Goal: Task Accomplishment & Management: Use online tool/utility

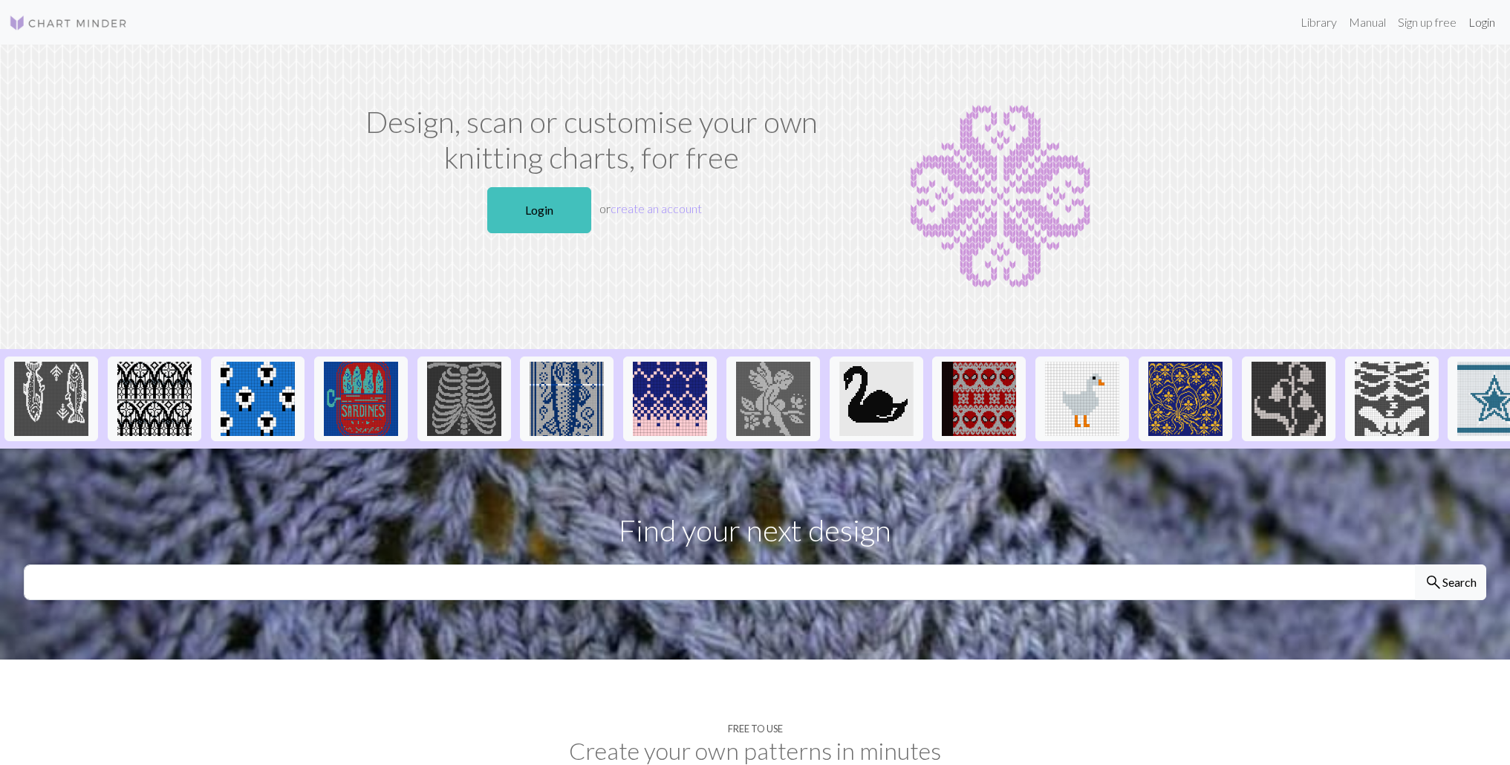
click at [1469, 25] on link "Login" at bounding box center [1481, 22] width 39 height 30
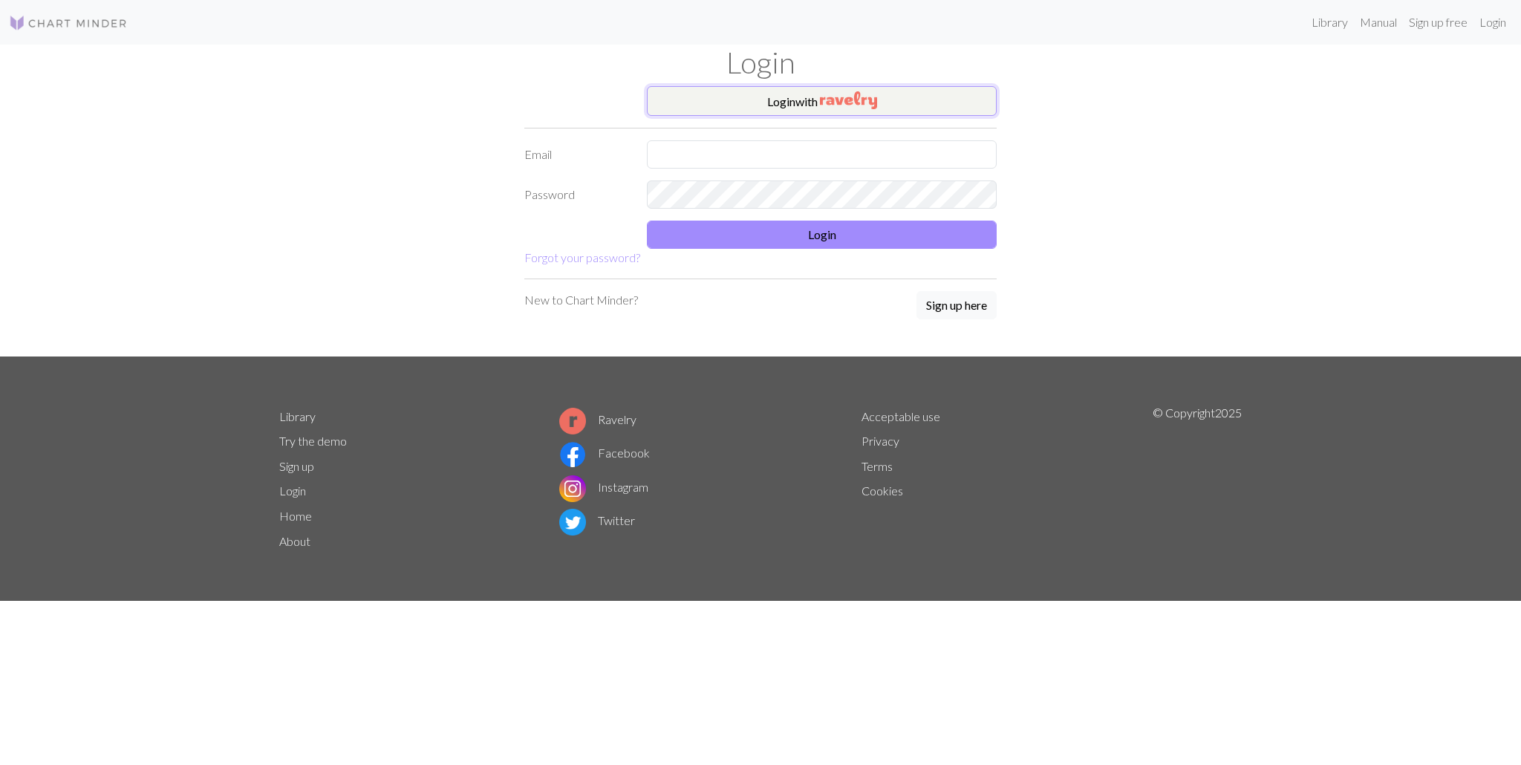
click at [798, 94] on button "Login with" at bounding box center [822, 101] width 350 height 30
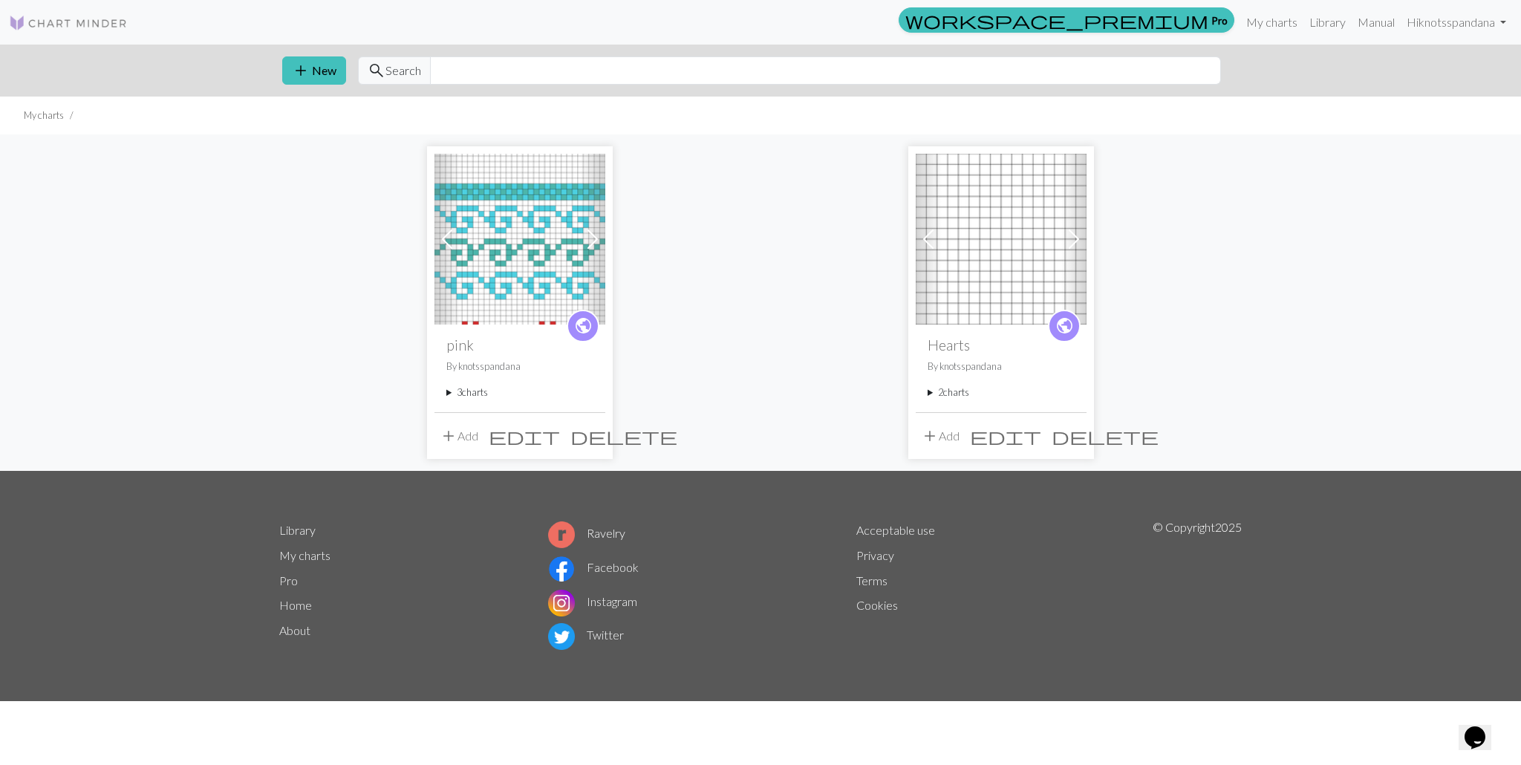
click at [508, 300] on img at bounding box center [519, 239] width 171 height 171
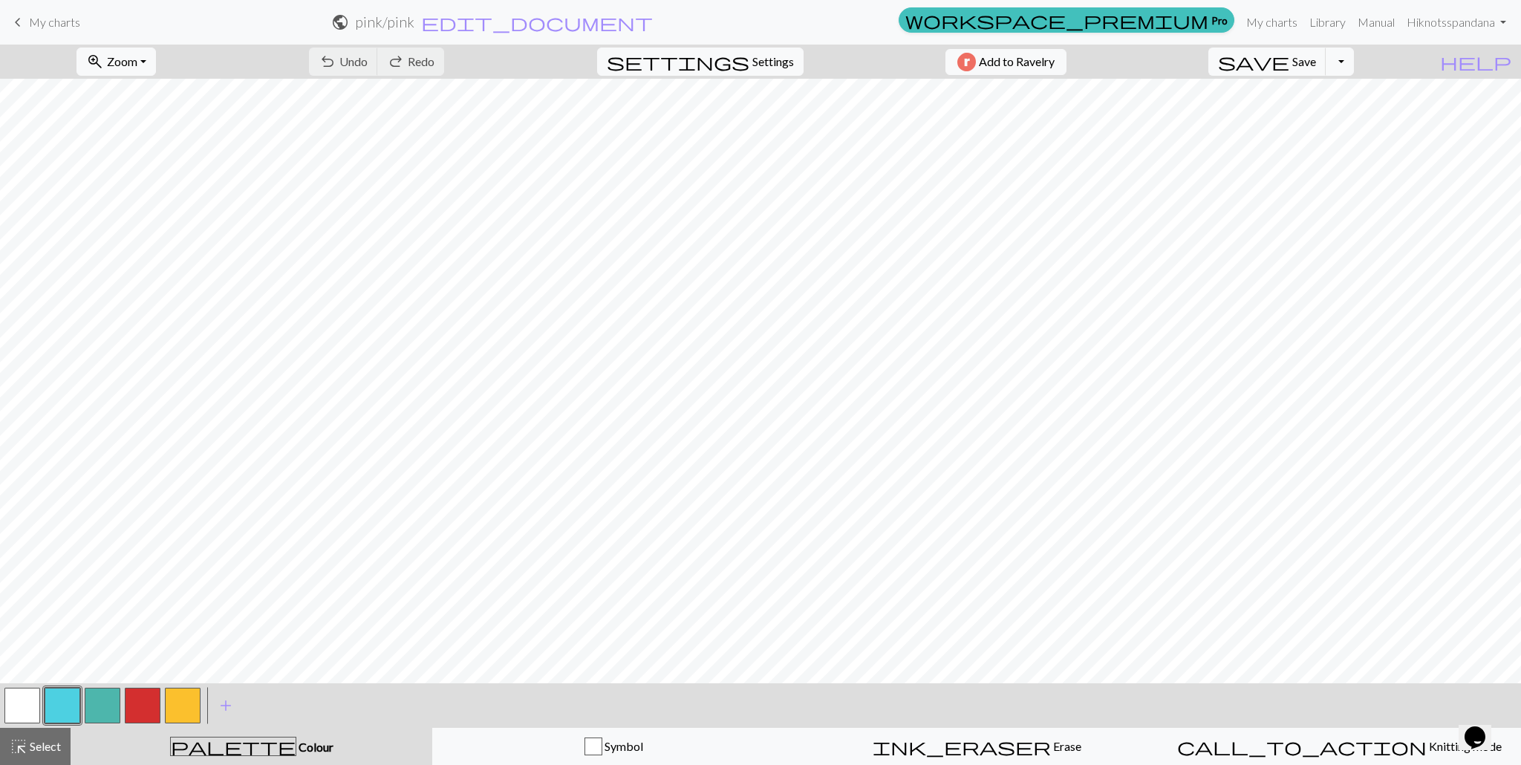
click at [14, 19] on span "keyboard_arrow_left" at bounding box center [18, 22] width 18 height 21
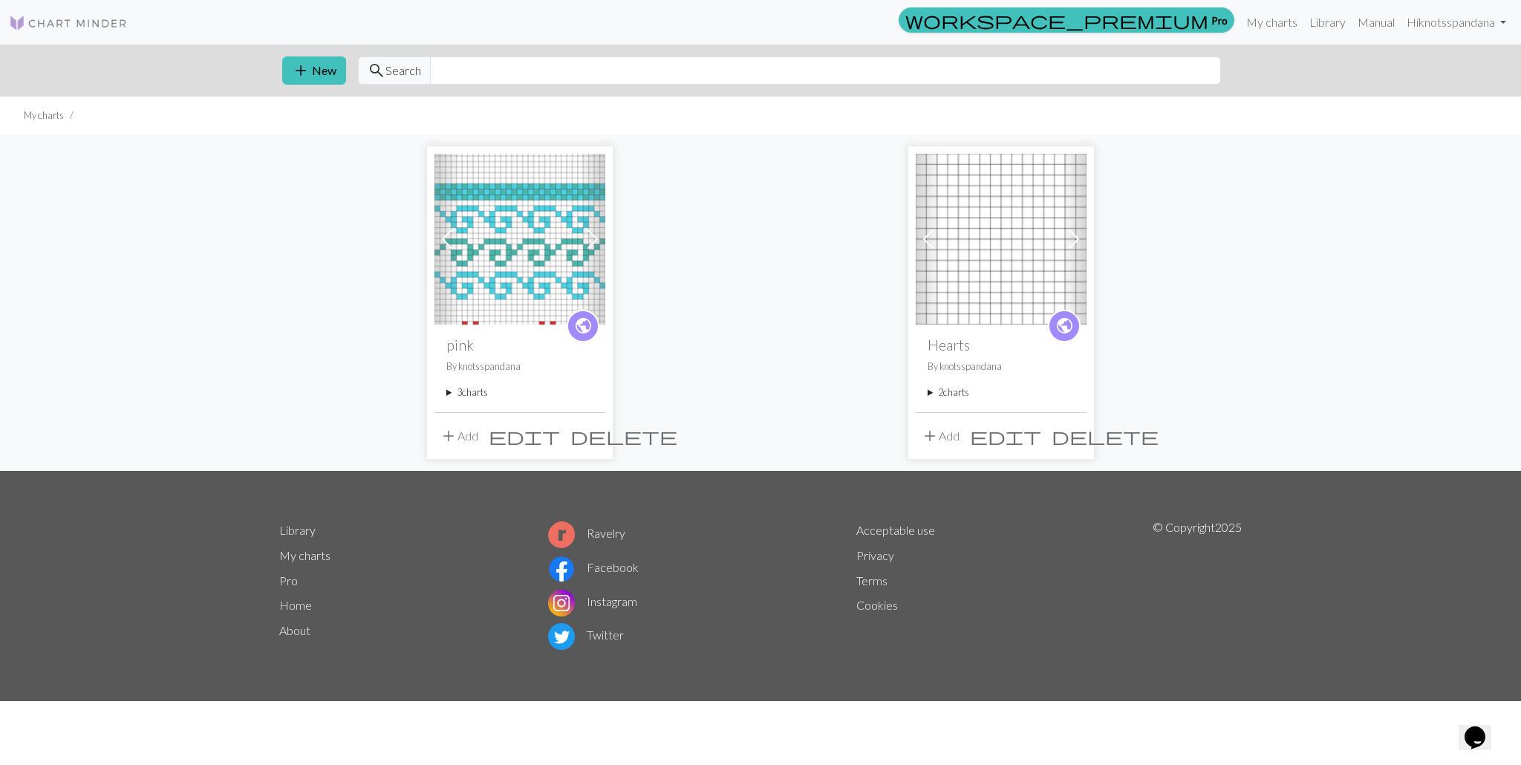
click at [463, 397] on summary "3 charts" at bounding box center [519, 392] width 147 height 14
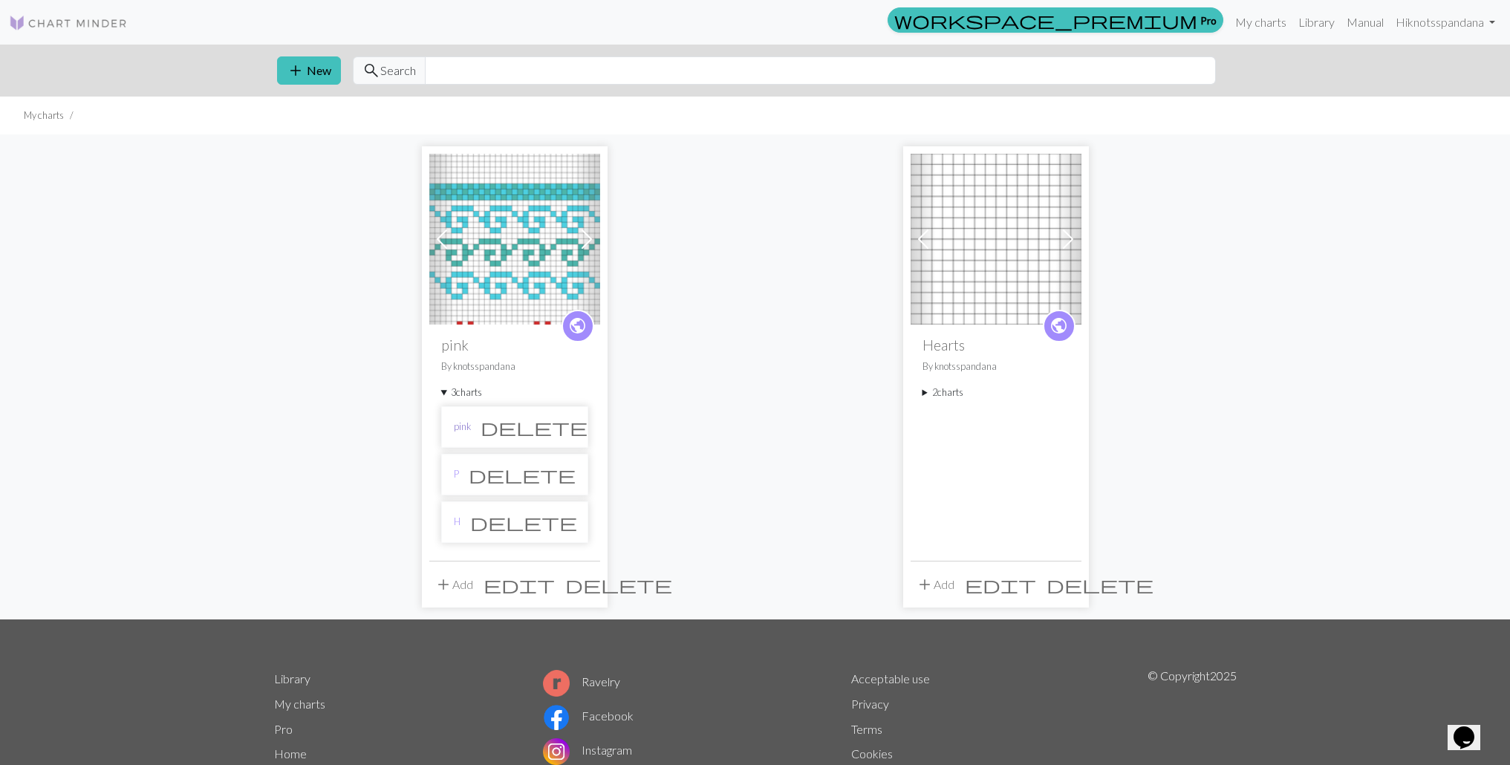
click at [467, 428] on link "pink" at bounding box center [462, 427] width 17 height 14
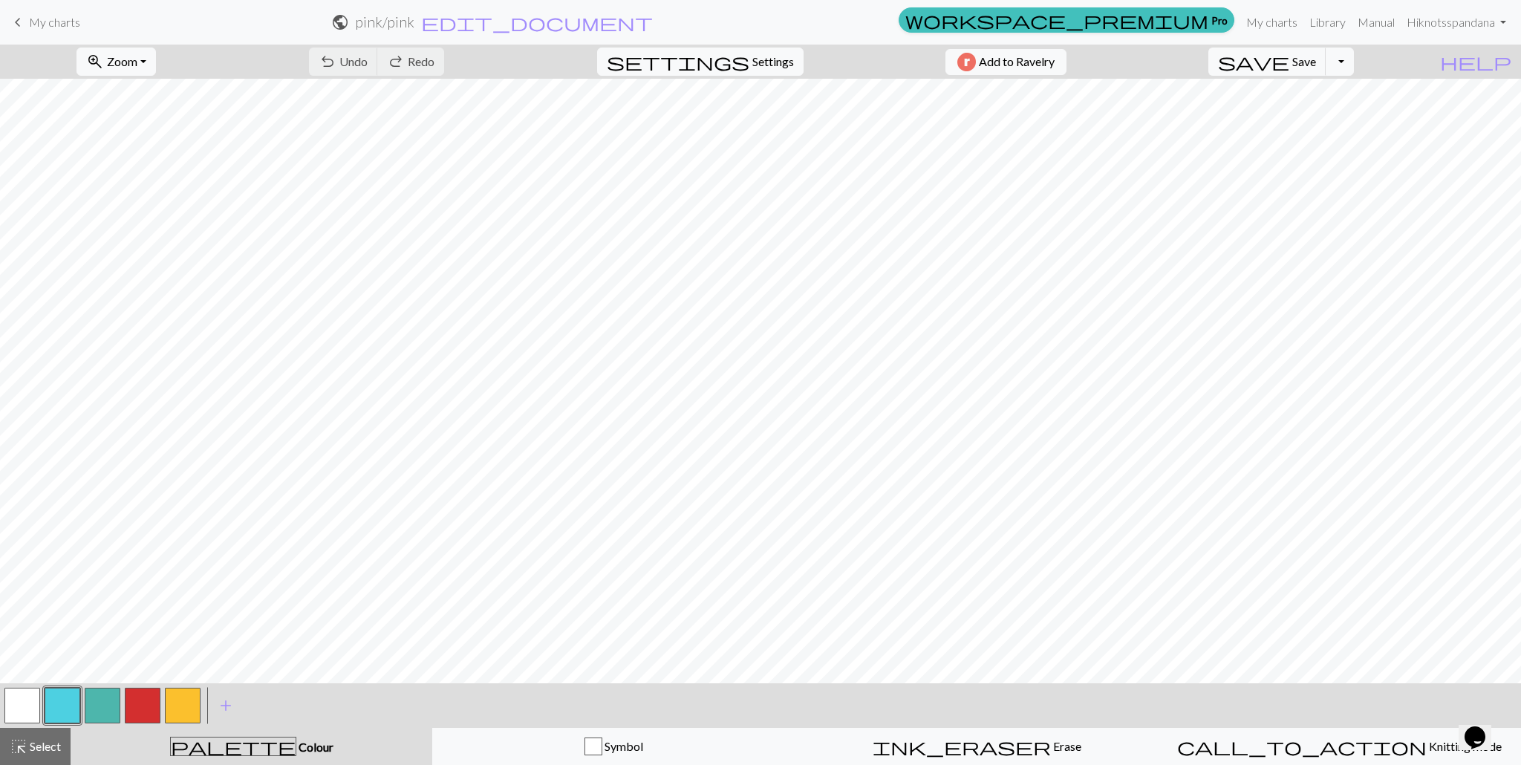
click at [7, 19] on div "keyboard_arrow_left My charts public pink / pink edit_document Edit settings wo…" at bounding box center [760, 22] width 1521 height 30
click at [20, 19] on span "keyboard_arrow_left" at bounding box center [18, 22] width 18 height 21
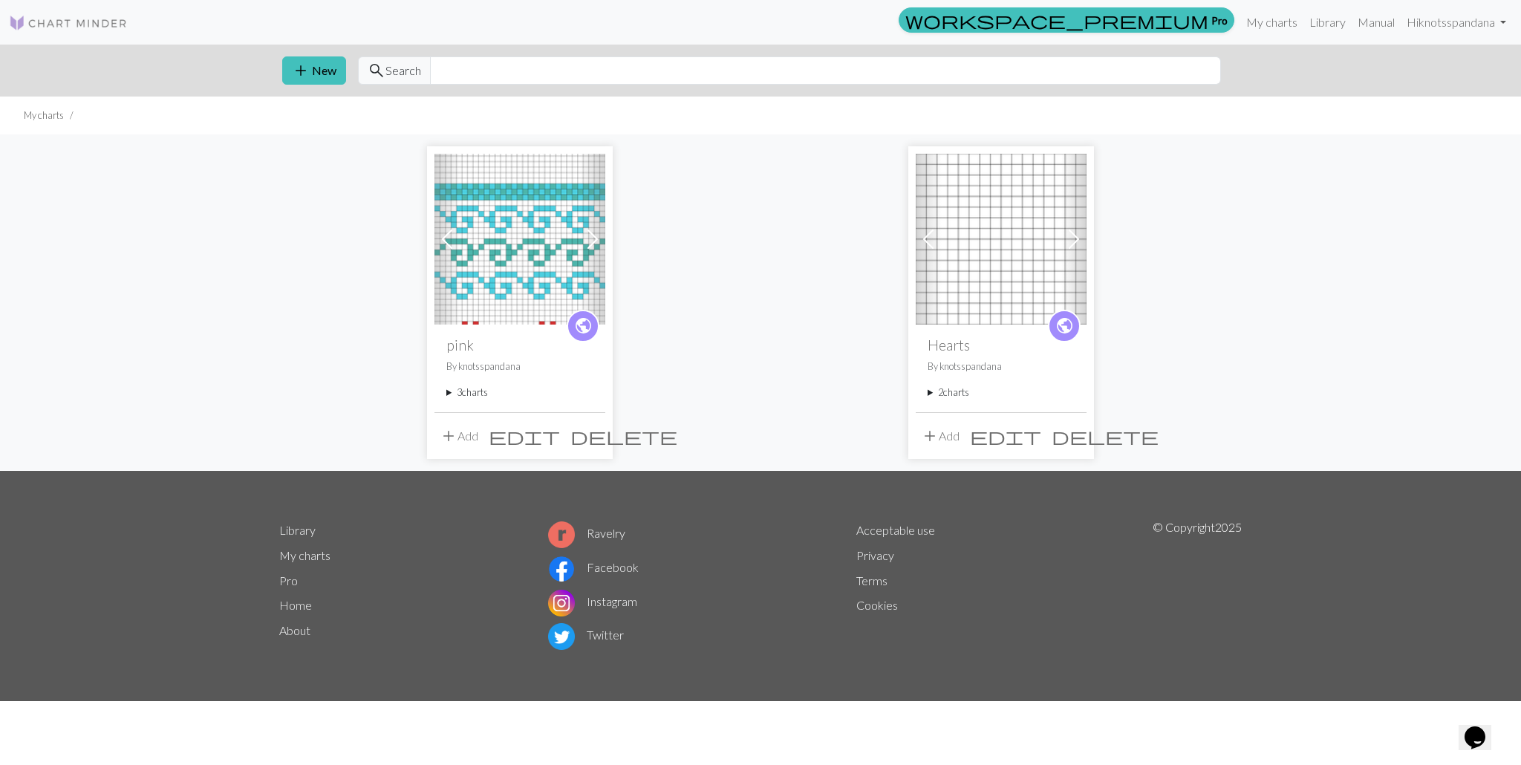
click at [455, 393] on summary "3 charts" at bounding box center [519, 392] width 147 height 14
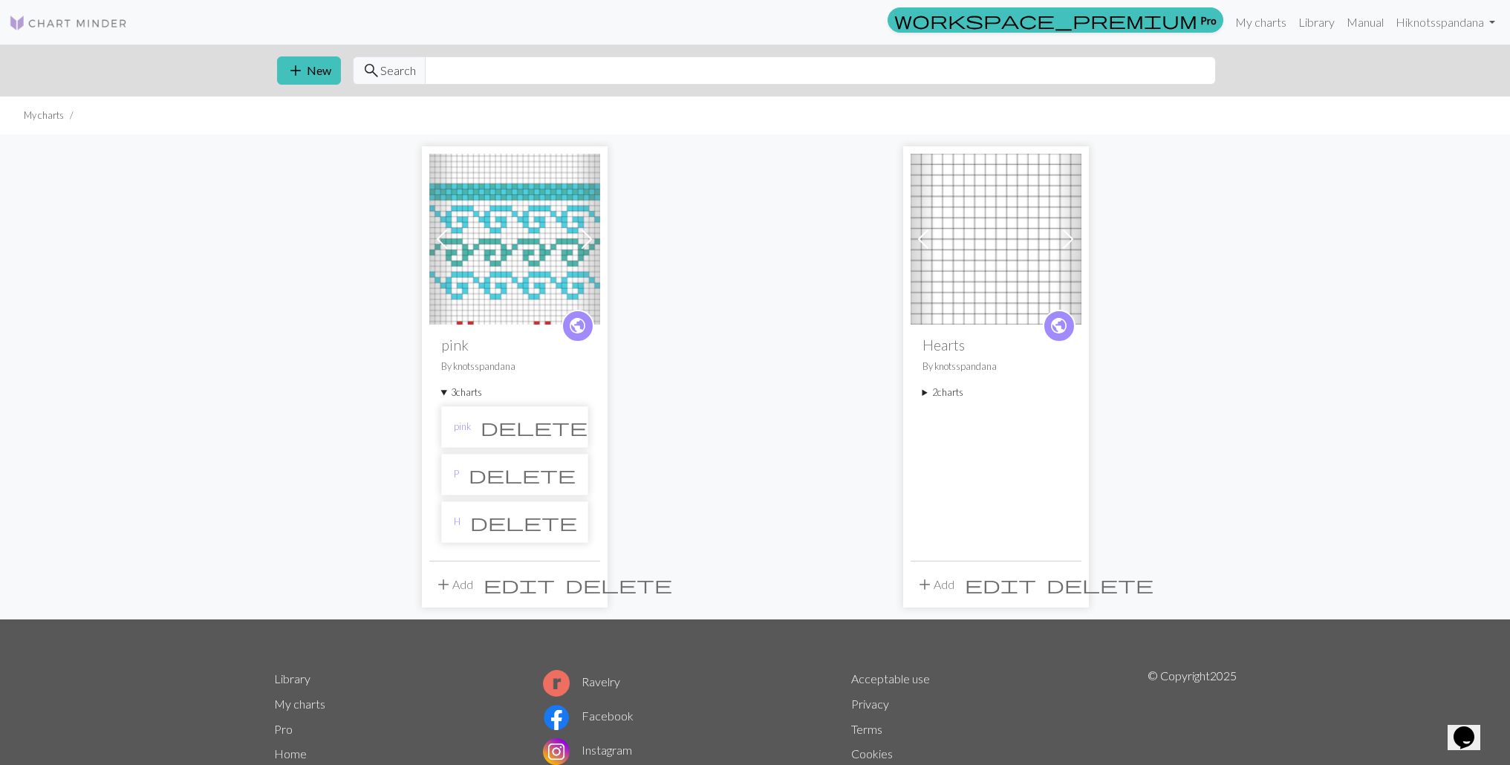
click at [463, 476] on li "P delete" at bounding box center [514, 475] width 147 height 42
click at [454, 475] on link "P" at bounding box center [456, 474] width 5 height 14
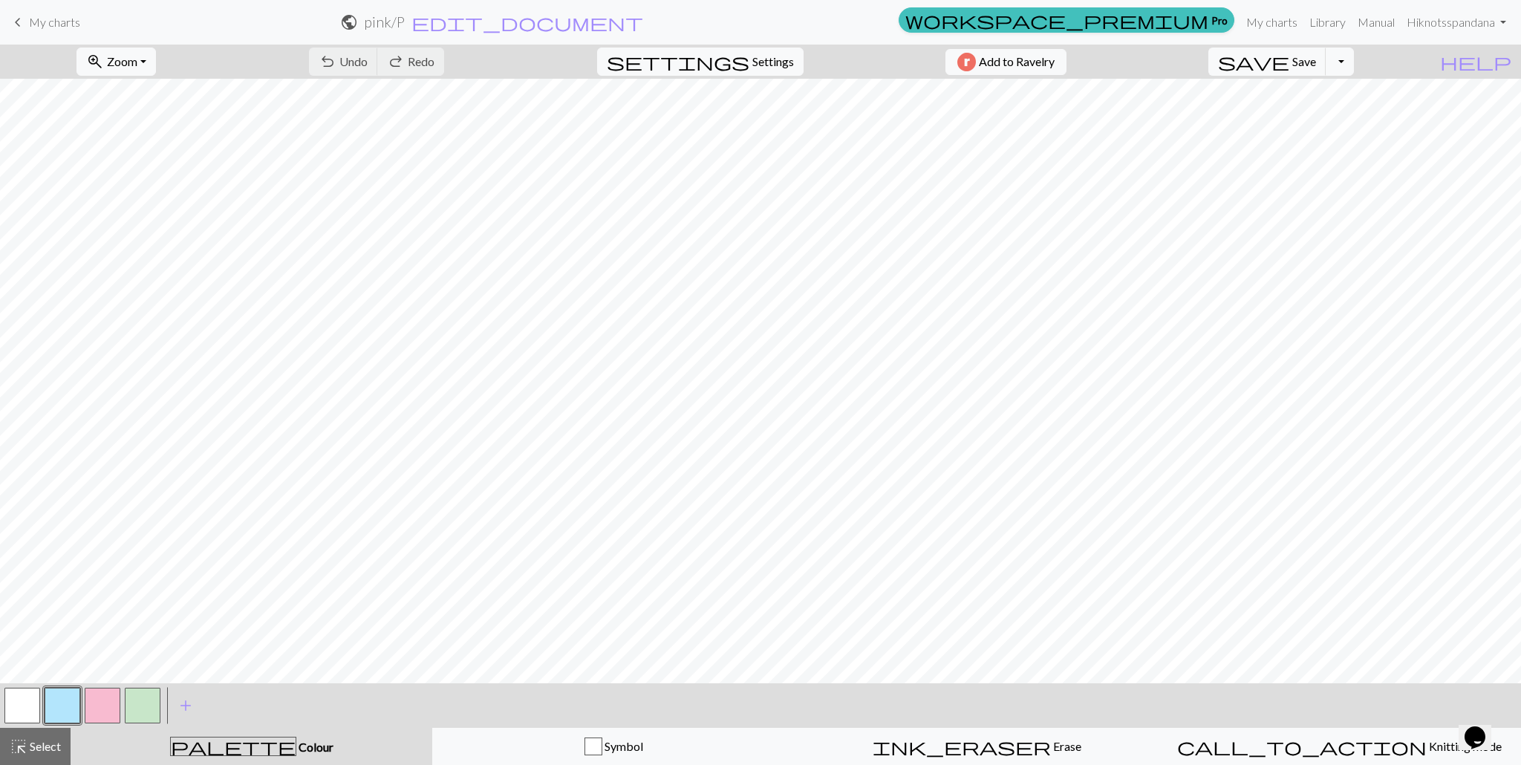
click at [26, 19] on span "keyboard_arrow_left" at bounding box center [18, 22] width 18 height 21
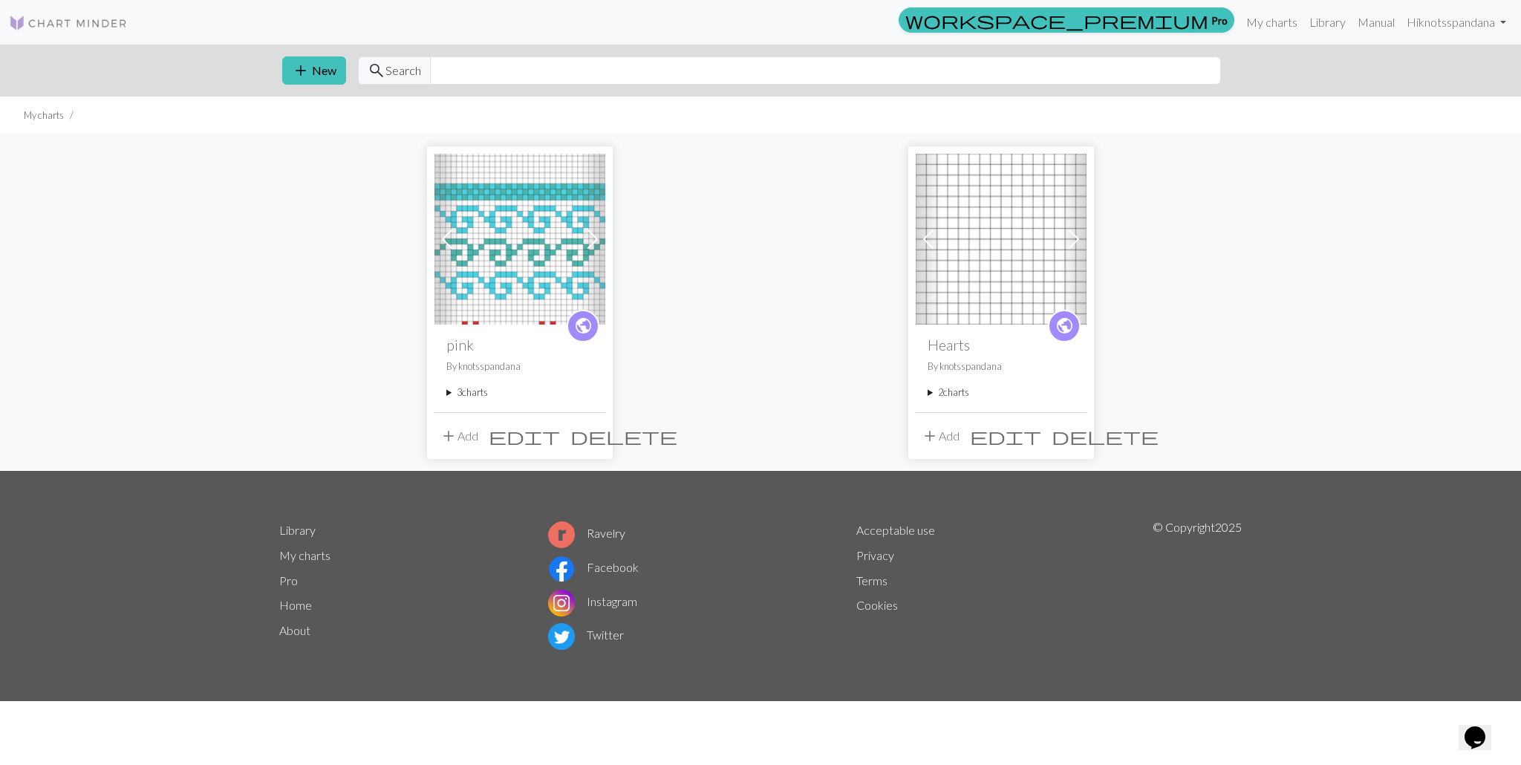
click at [449, 390] on summary "3 charts" at bounding box center [519, 392] width 147 height 14
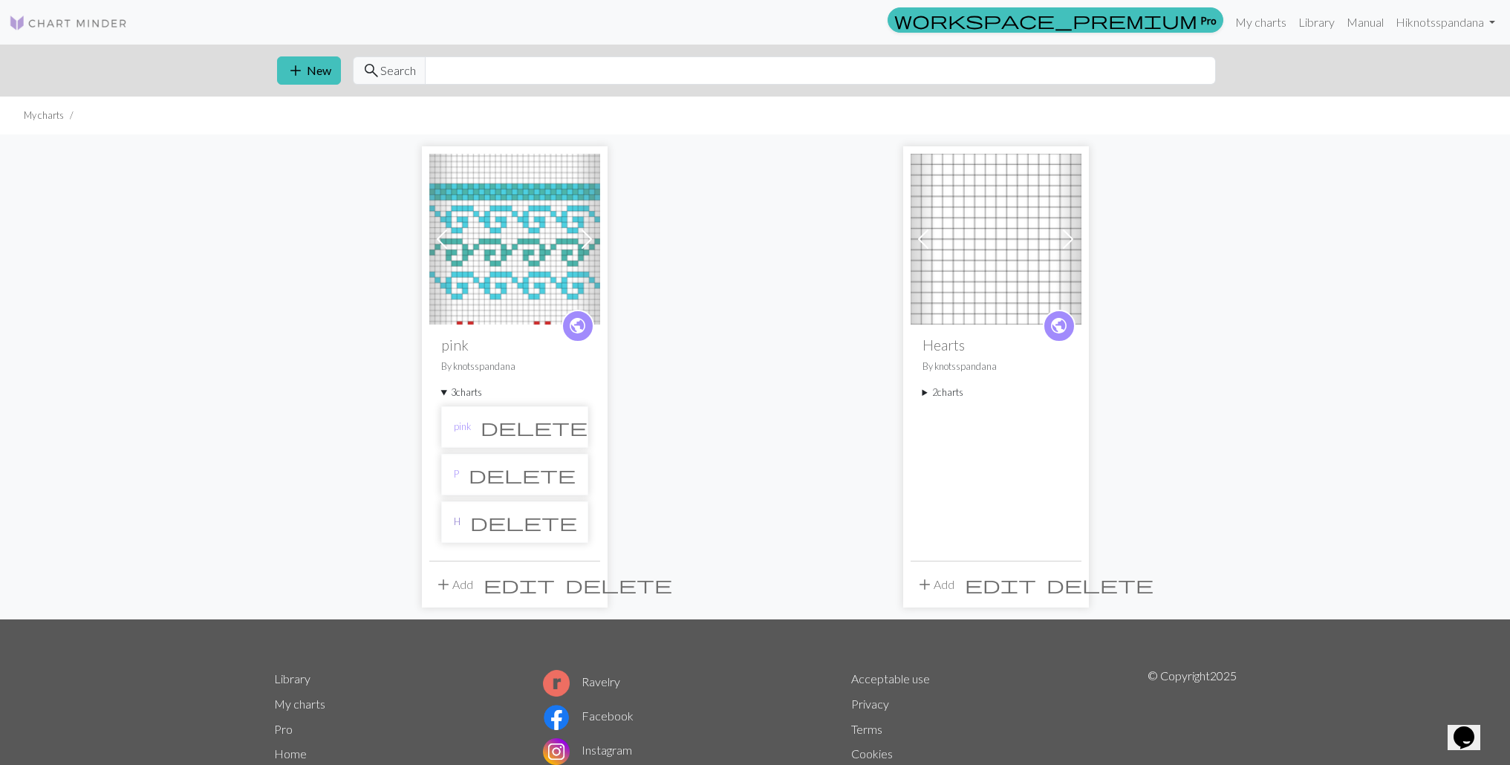
click at [457, 520] on link "H" at bounding box center [457, 522] width 7 height 14
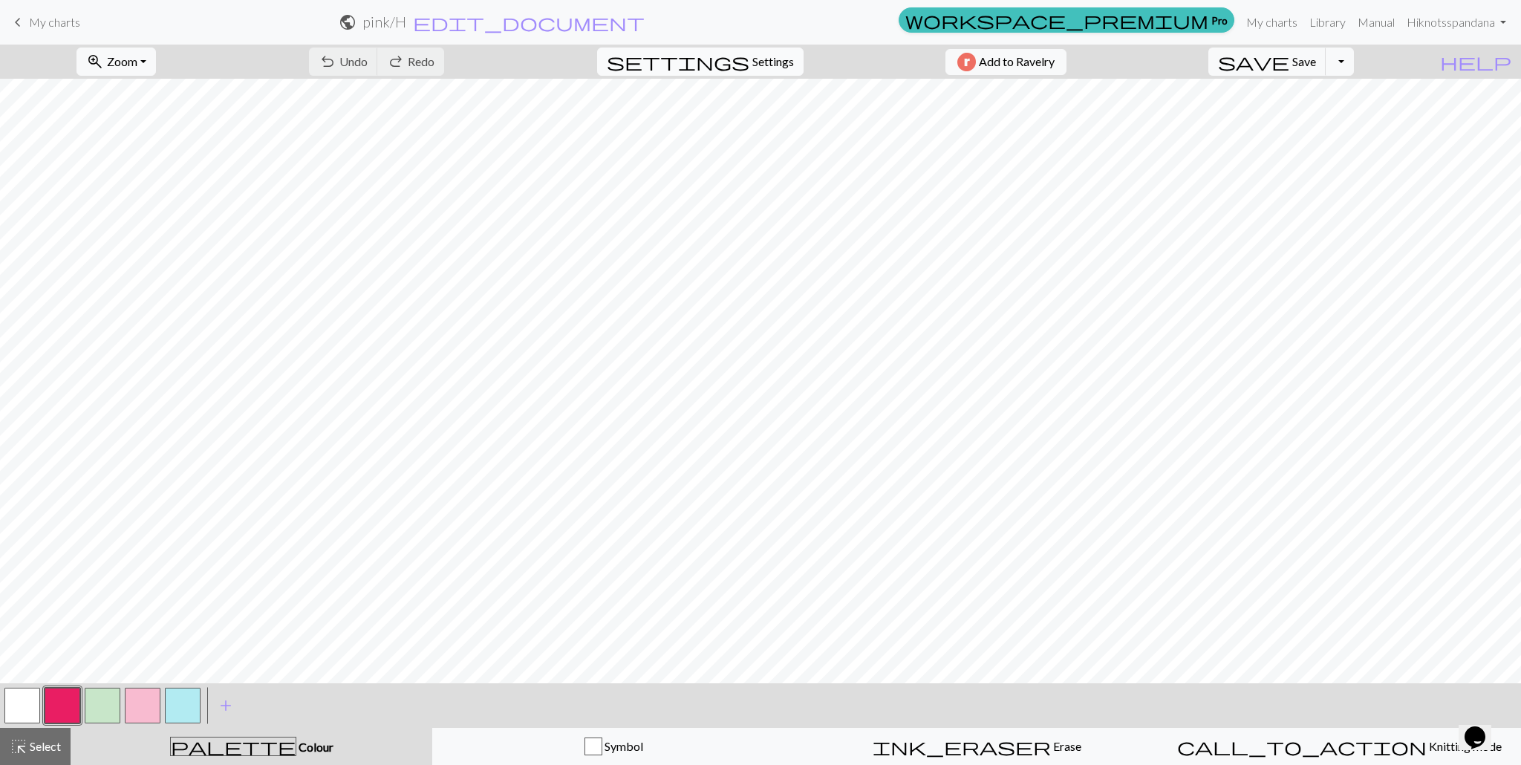
click at [752, 66] on span "Settings" at bounding box center [773, 62] width 42 height 18
select select "aran"
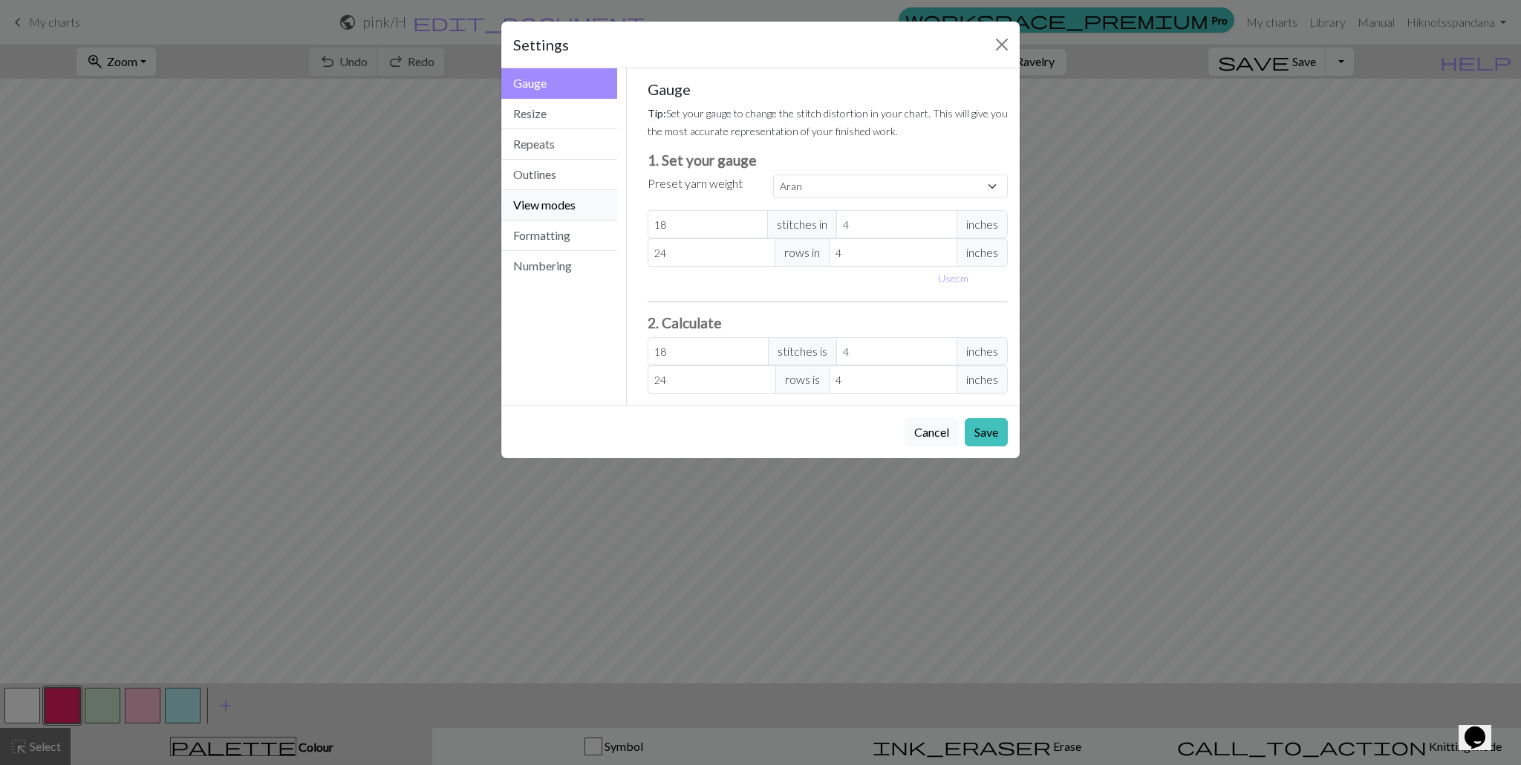
click at [541, 210] on button "View modes" at bounding box center [559, 205] width 116 height 30
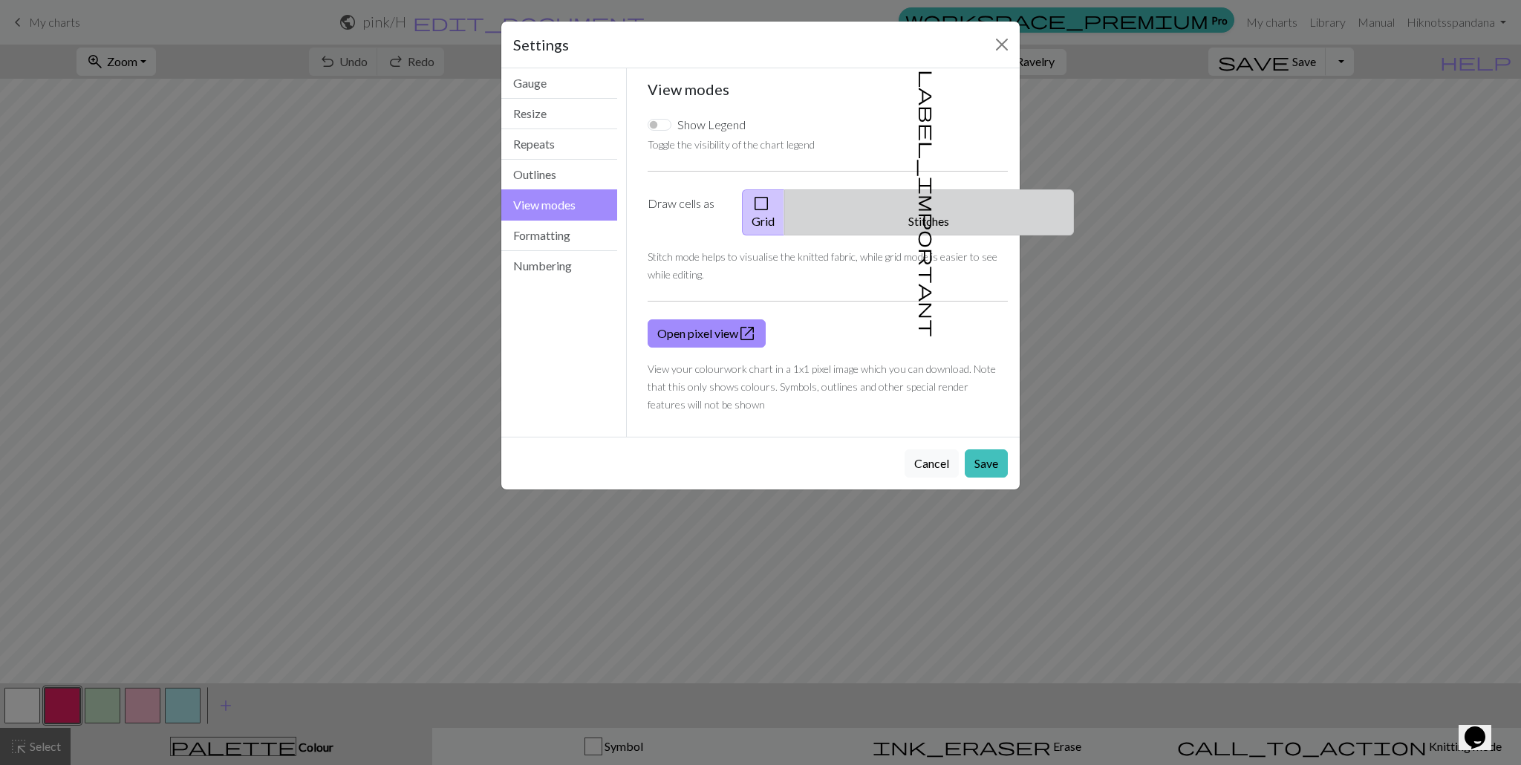
click at [939, 203] on button "label_important Stitches" at bounding box center [929, 212] width 290 height 46
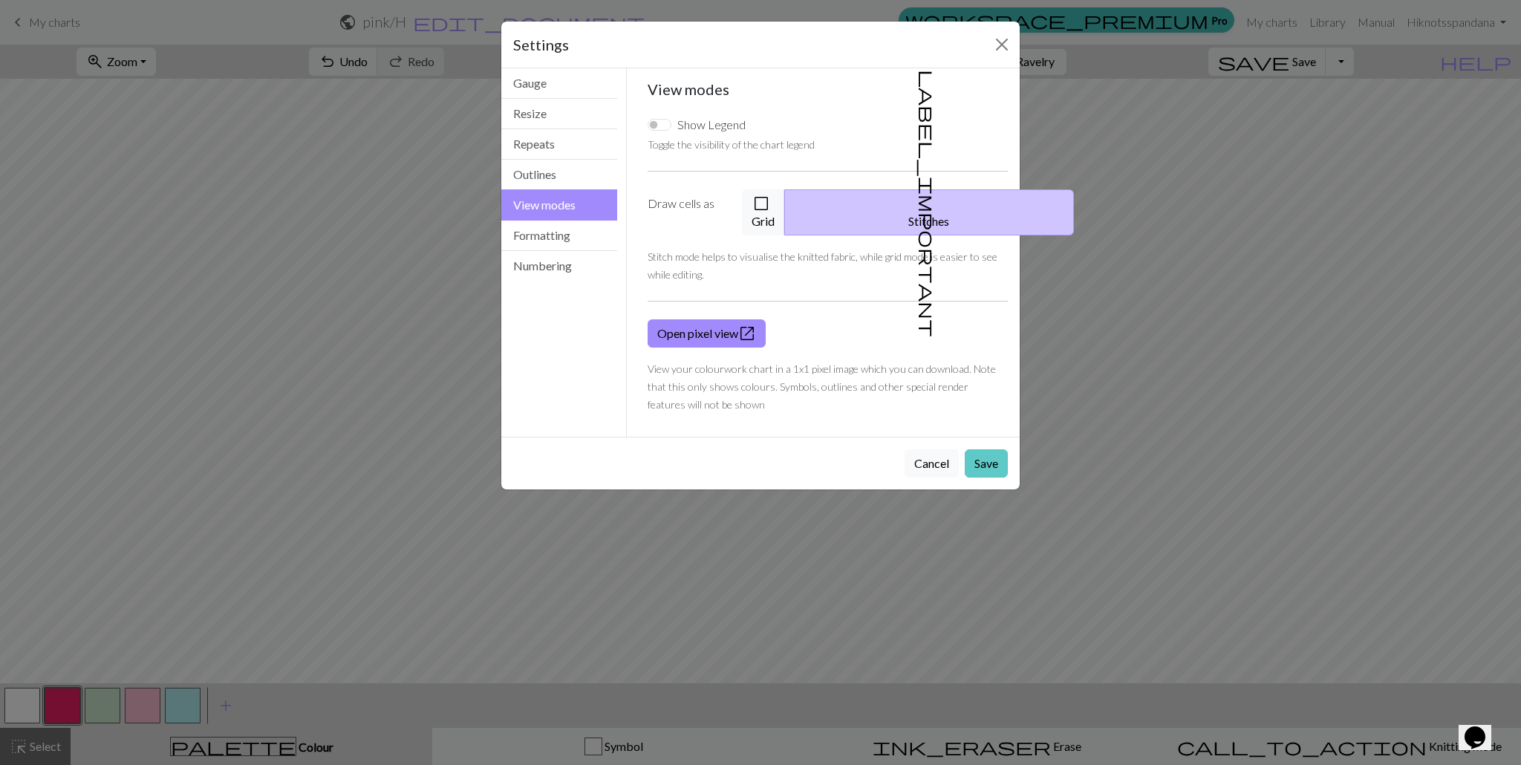
click at [973, 449] on button "Save" at bounding box center [986, 463] width 43 height 28
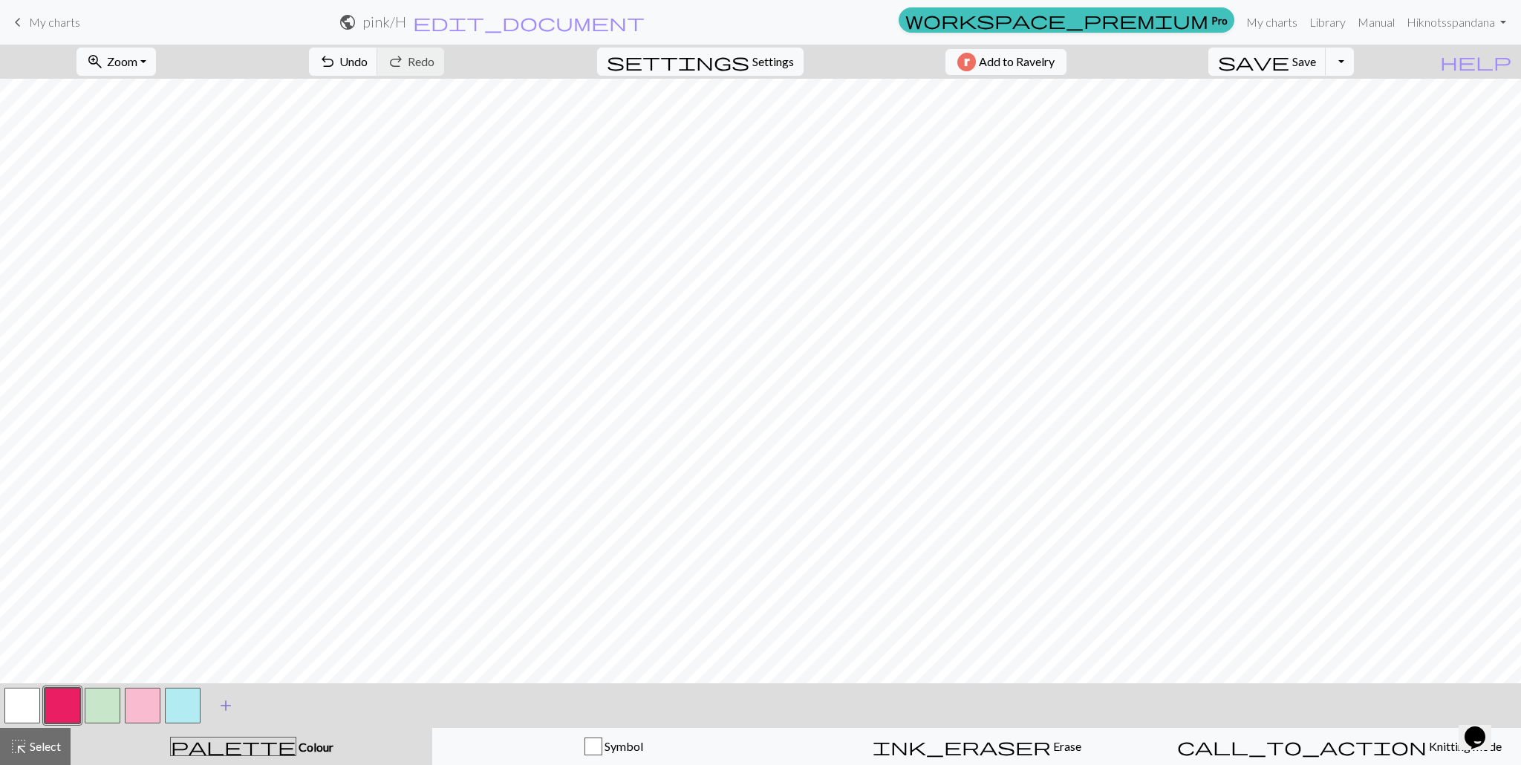
click at [229, 705] on span "add" at bounding box center [226, 705] width 18 height 21
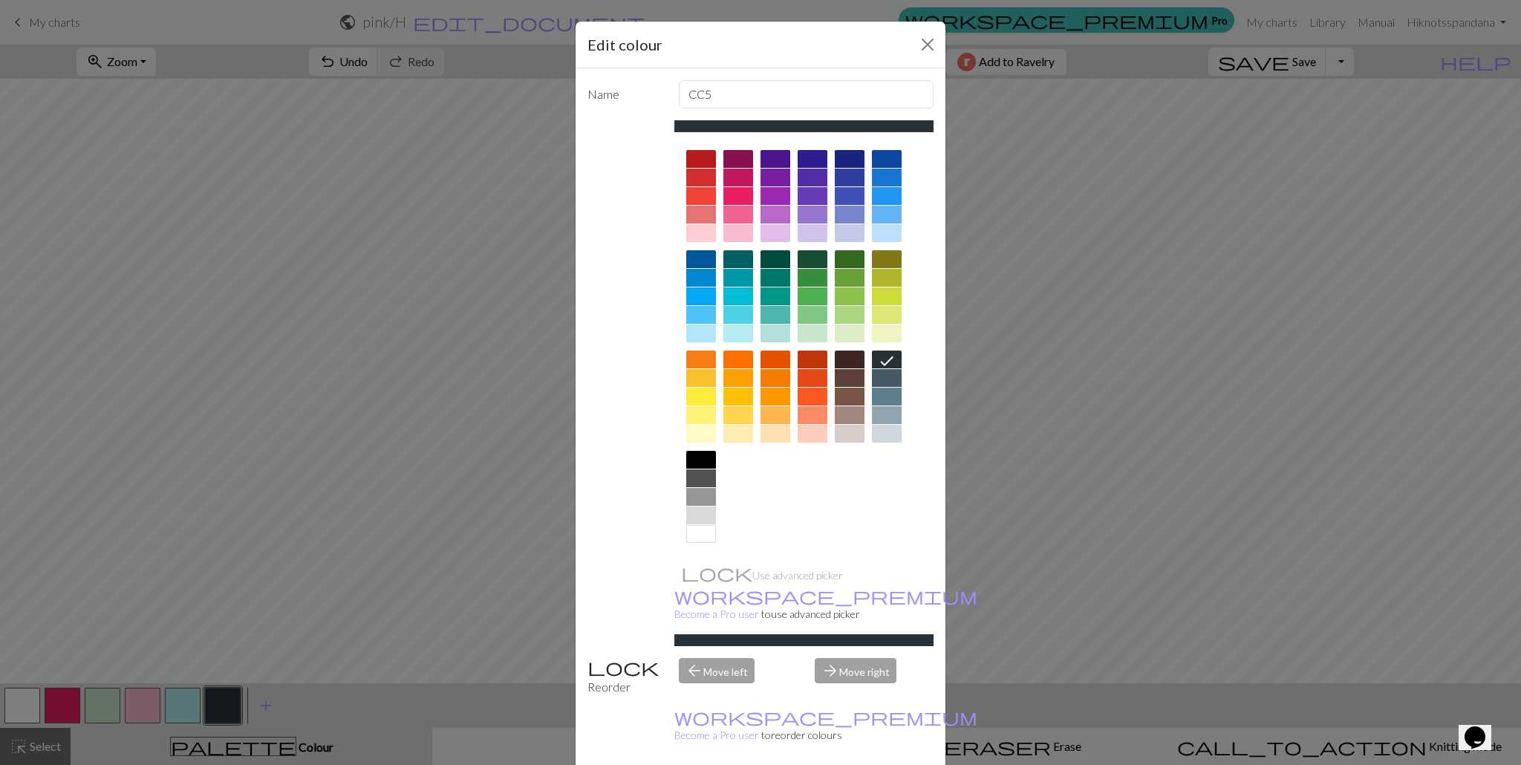
click at [212, 576] on div "Edit colour Name CC5 Use advanced picker workspace_premium Become a Pro user to…" at bounding box center [760, 382] width 1521 height 765
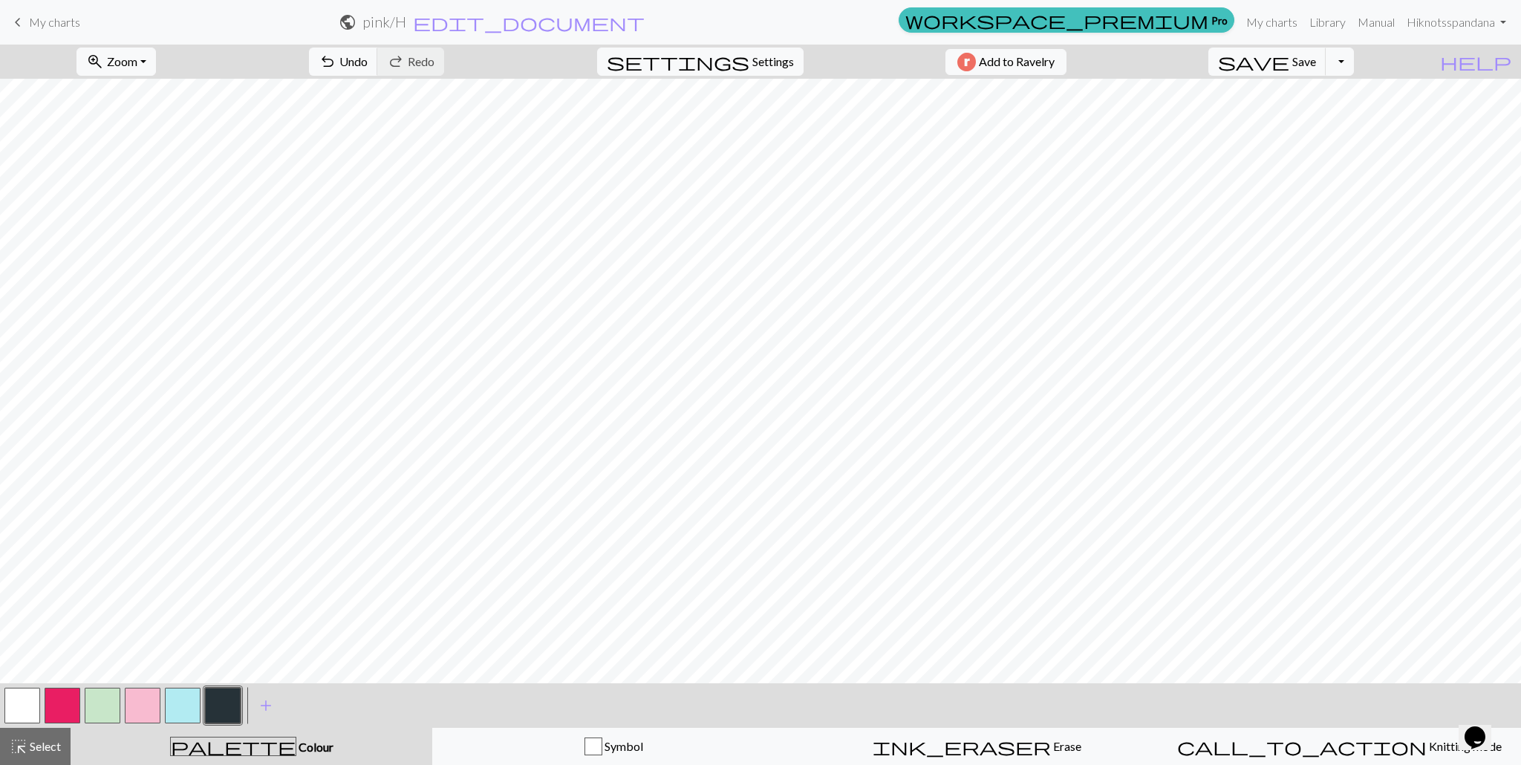
click at [45, 707] on button "button" at bounding box center [63, 706] width 36 height 36
click at [61, 705] on button "button" at bounding box center [63, 706] width 36 height 36
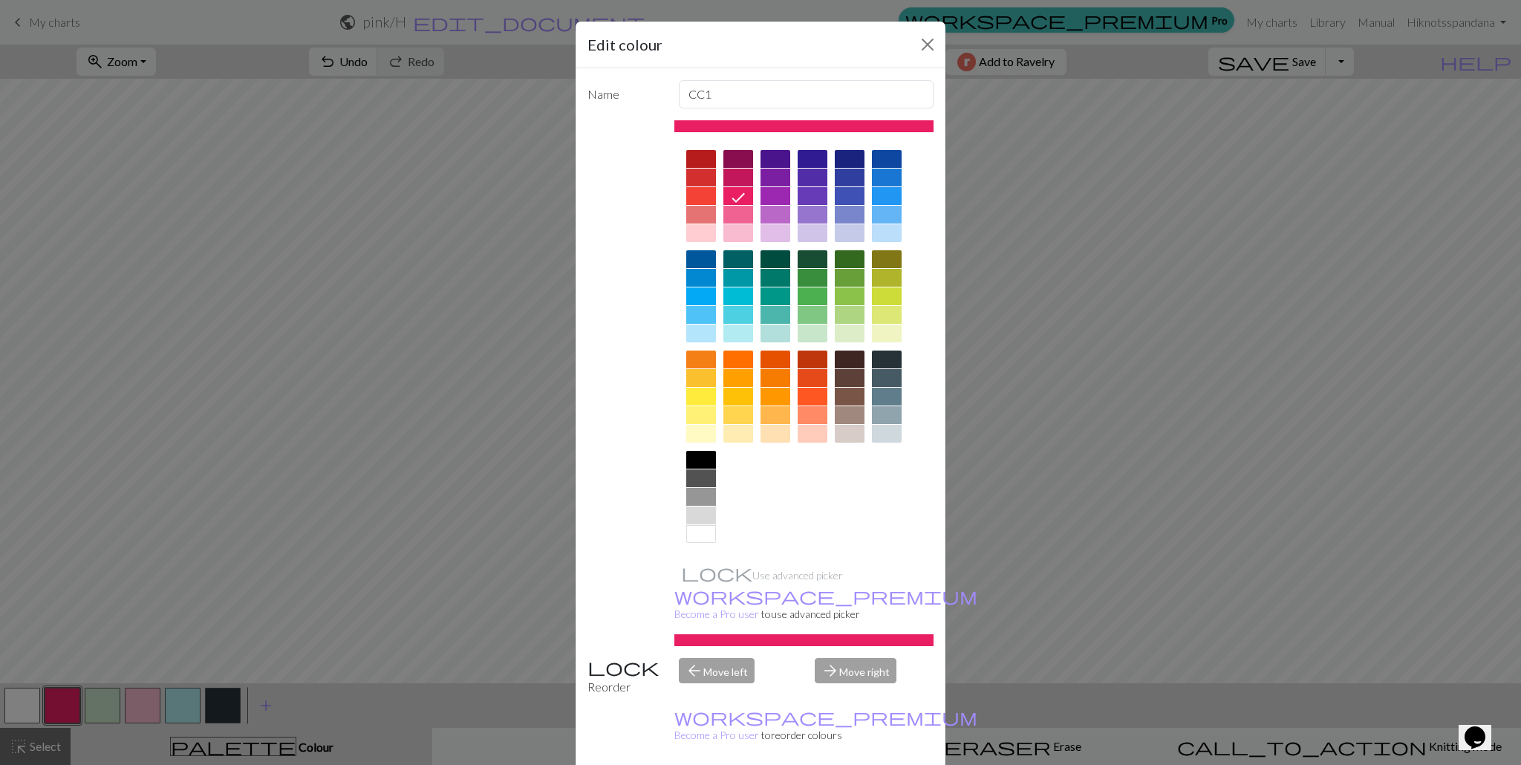
click at [742, 211] on div at bounding box center [738, 215] width 30 height 18
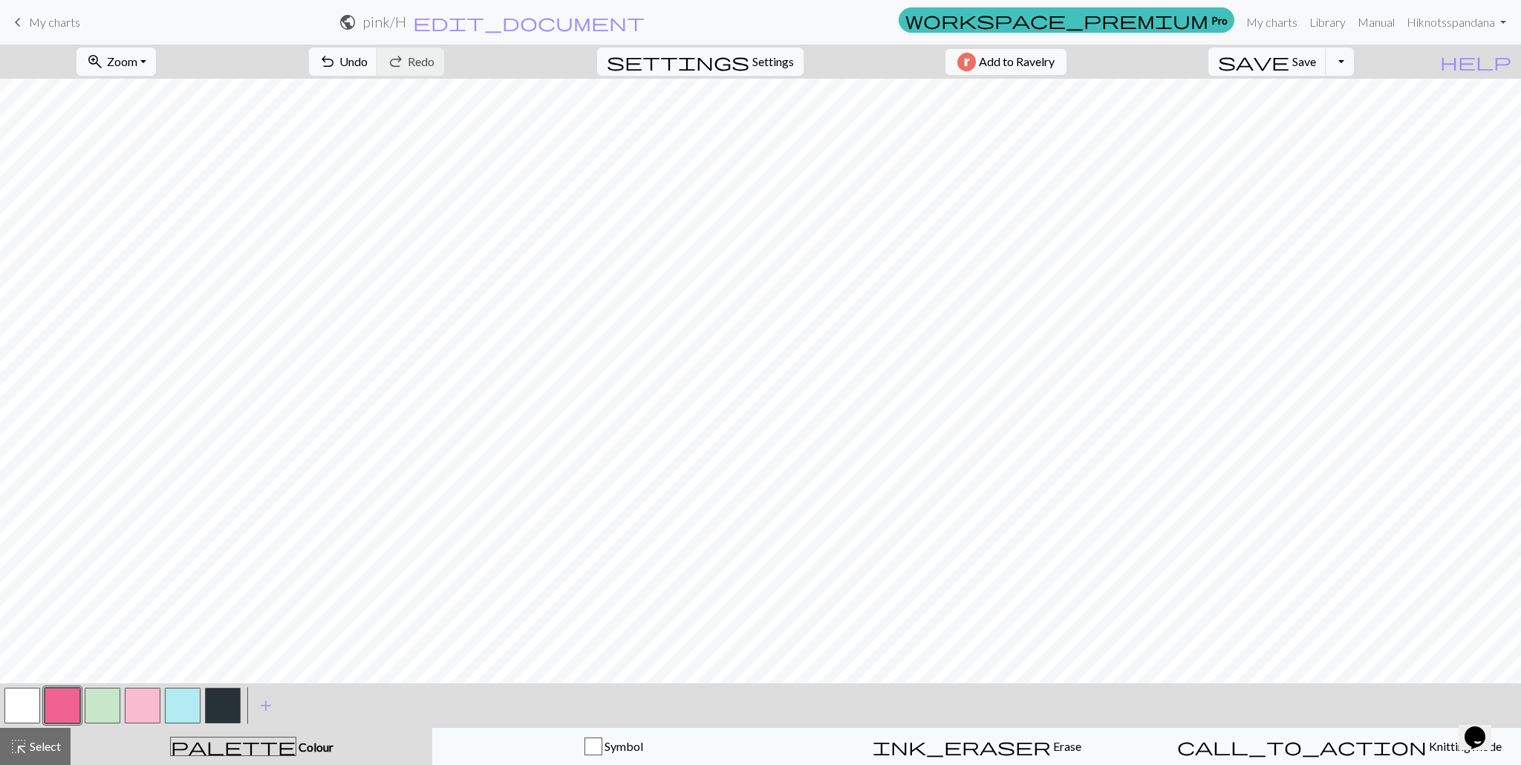
click at [16, 21] on span "keyboard_arrow_left" at bounding box center [18, 22] width 18 height 21
click at [1289, 67] on span "save" at bounding box center [1253, 61] width 71 height 21
click at [22, 24] on div "Chart saved" at bounding box center [760, 29] width 1521 height 59
click at [17, 24] on span "keyboard_arrow_left" at bounding box center [18, 22] width 18 height 21
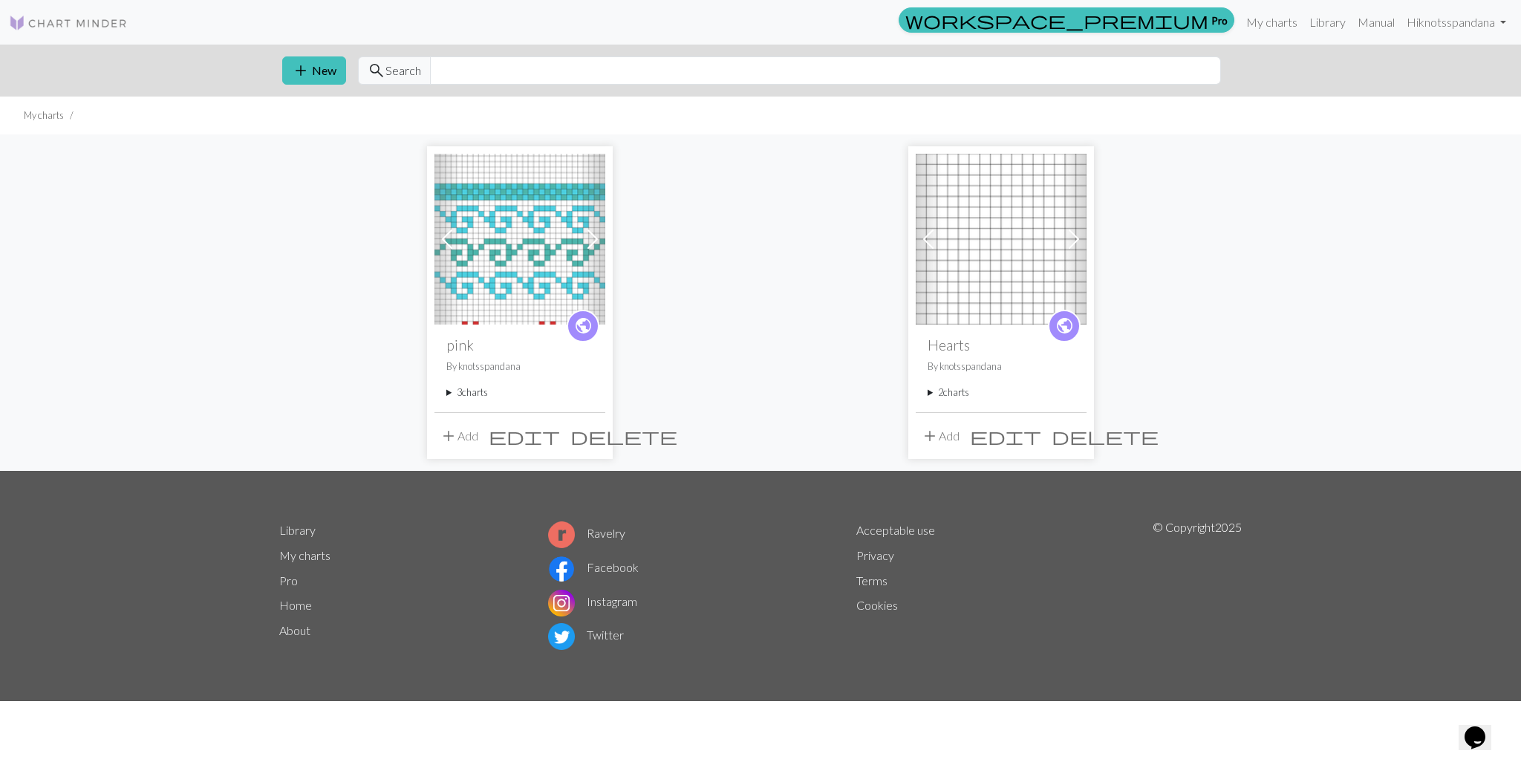
click at [460, 392] on summary "3 charts" at bounding box center [519, 392] width 147 height 14
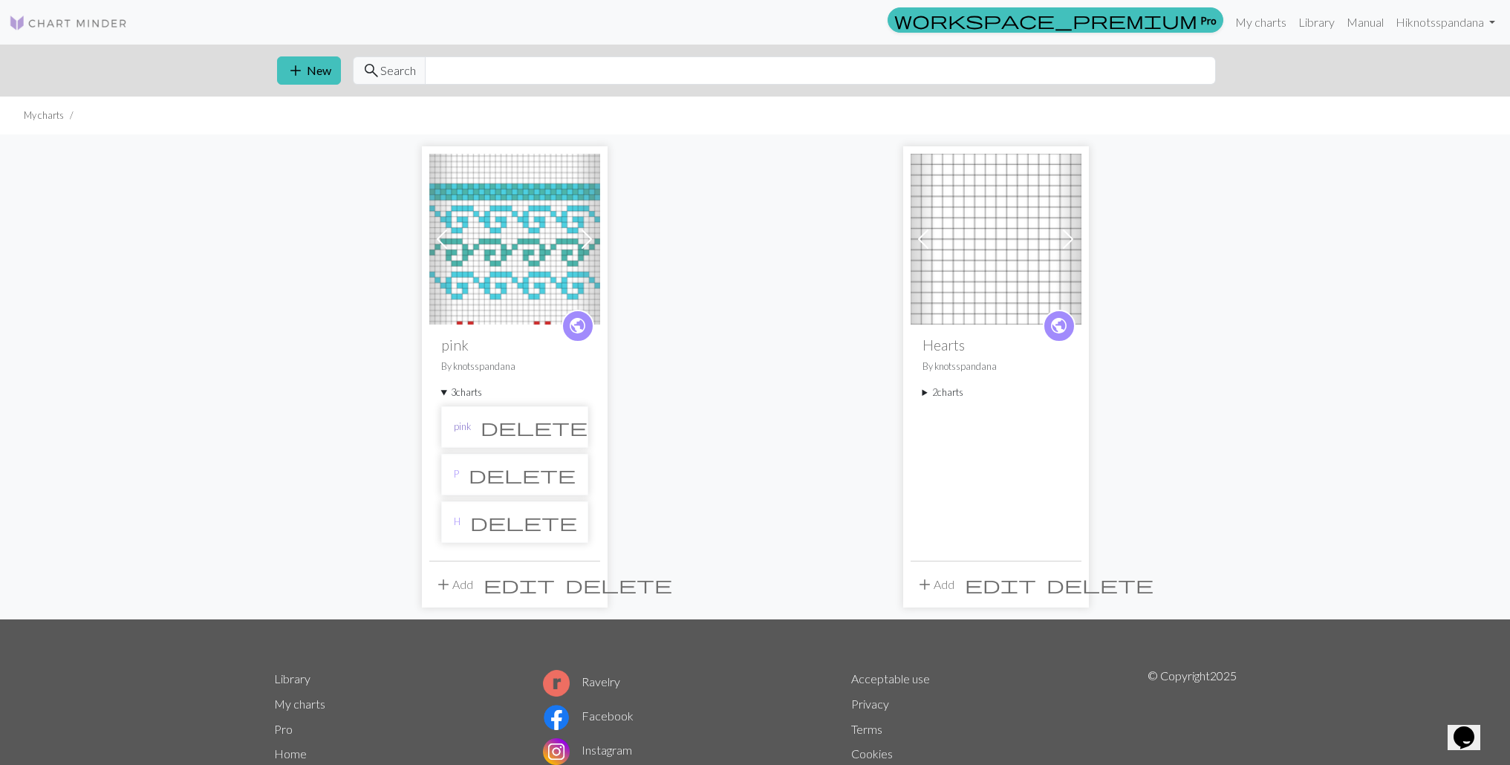
click at [460, 429] on link "pink" at bounding box center [462, 427] width 17 height 14
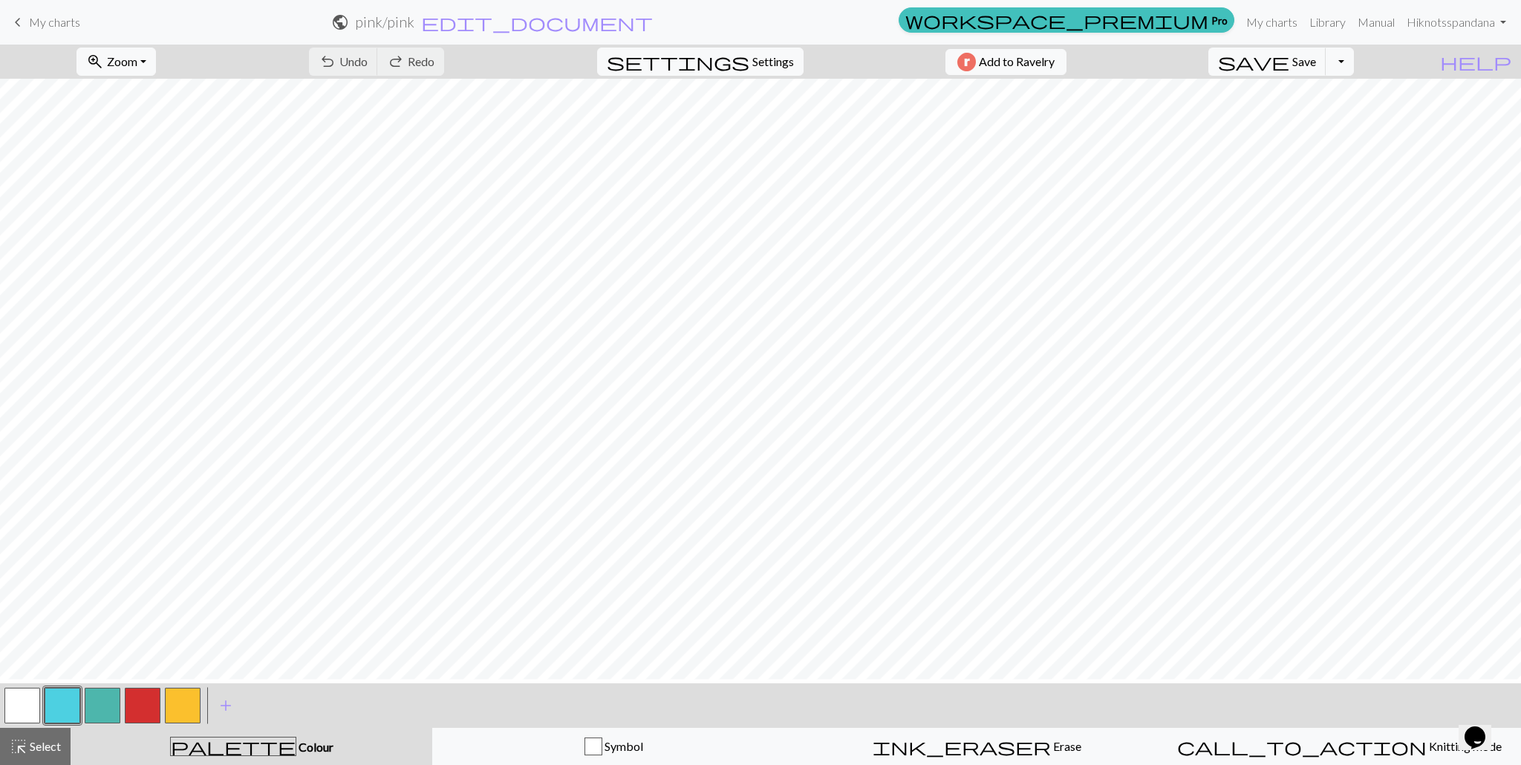
scroll to position [79, 0]
click at [150, 708] on button "button" at bounding box center [143, 706] width 36 height 36
